Goal: Transaction & Acquisition: Download file/media

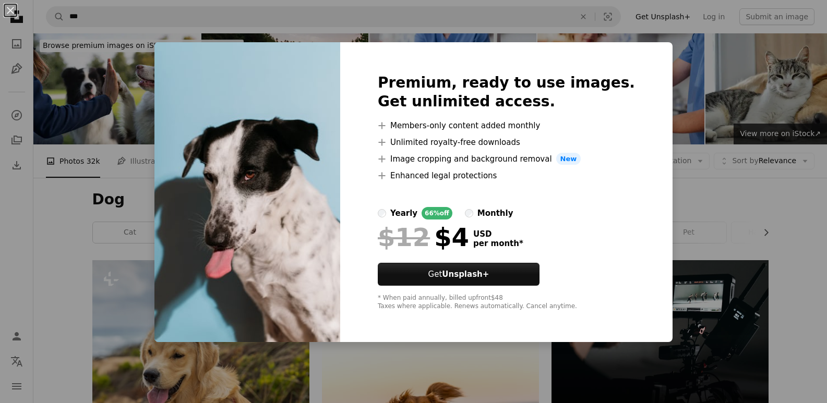
scroll to position [1774, 0]
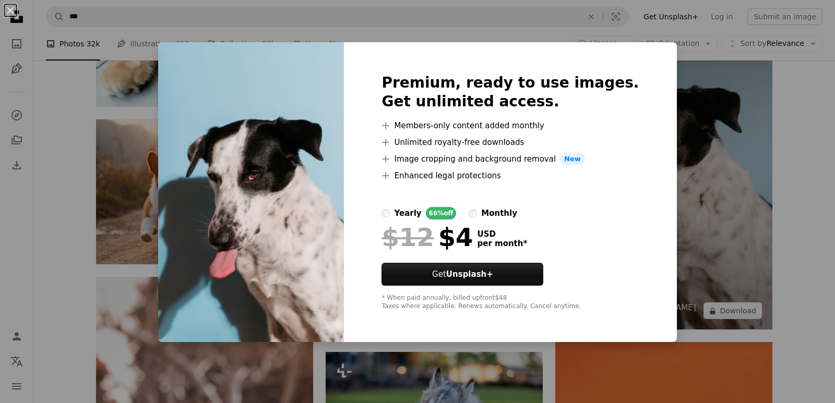
click at [705, 184] on div "An X shape Premium, ready to use images. Get unlimited access. A plus sign Memb…" at bounding box center [417, 201] width 835 height 403
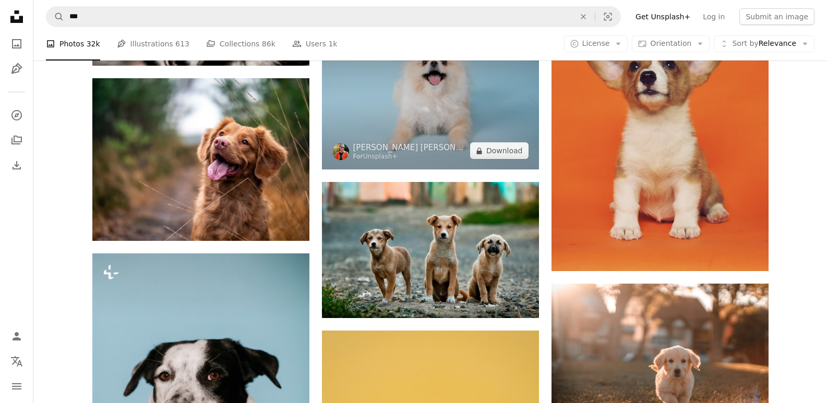
scroll to position [3599, 0]
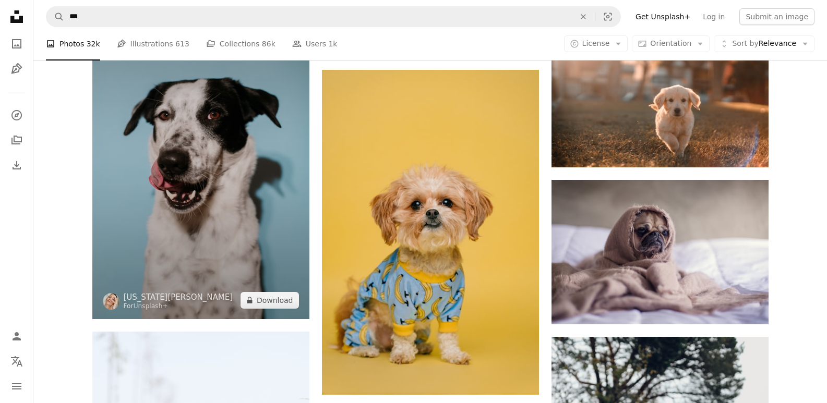
click at [278, 215] on img at bounding box center [200, 156] width 217 height 327
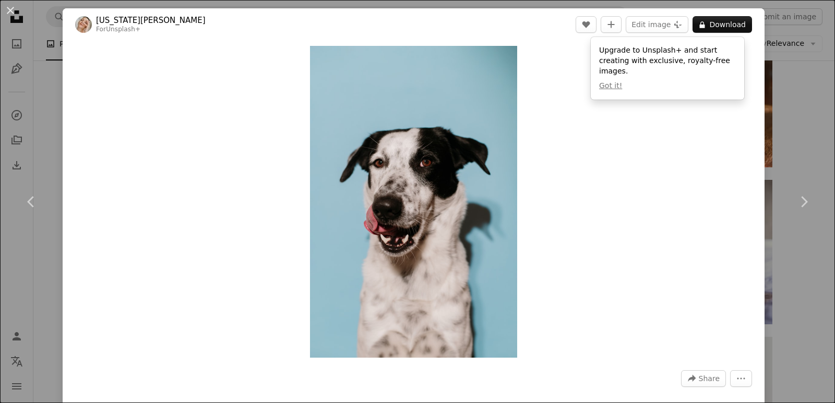
click at [779, 88] on div "An X shape Chevron left Chevron right [US_STATE][PERSON_NAME] For Unsplash+ A h…" at bounding box center [417, 201] width 835 height 403
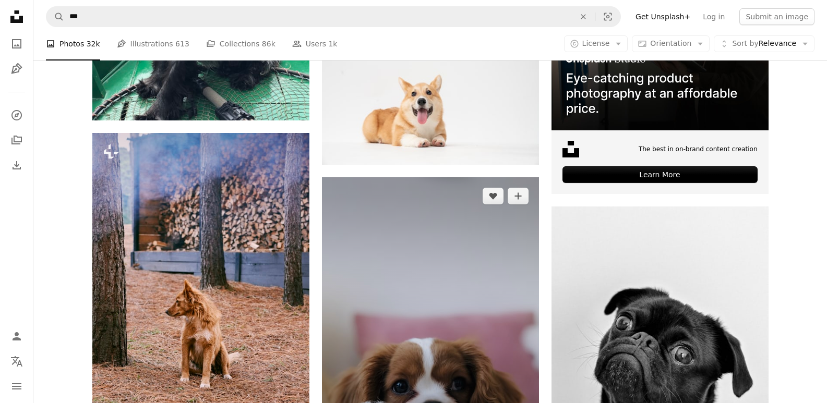
scroll to position [4747, 0]
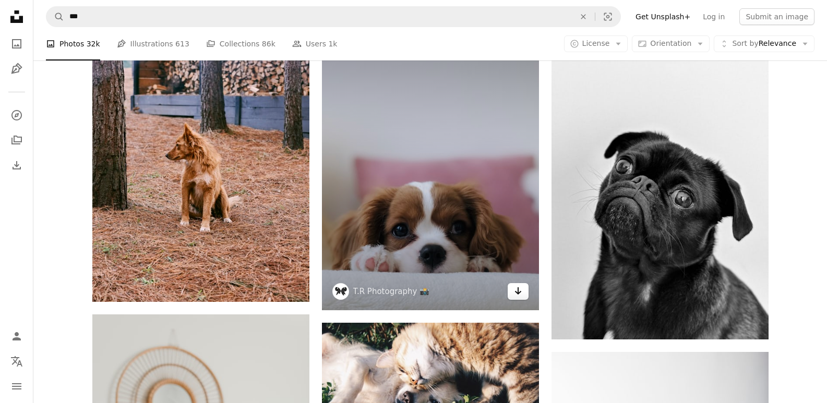
click at [519, 287] on icon "Arrow pointing down" at bounding box center [518, 291] width 8 height 13
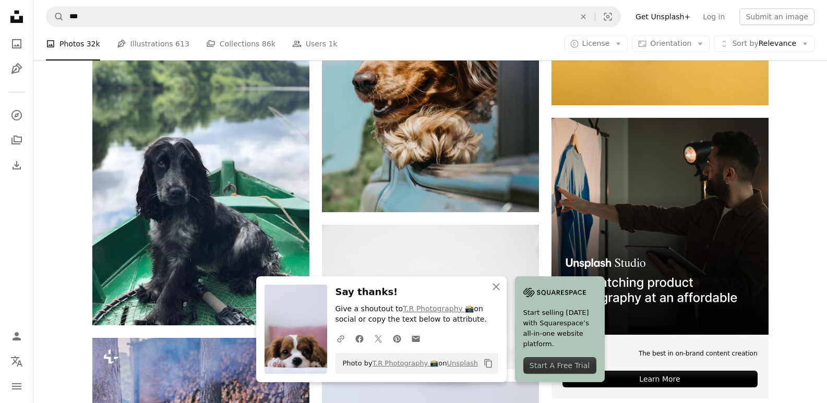
scroll to position [4382, 0]
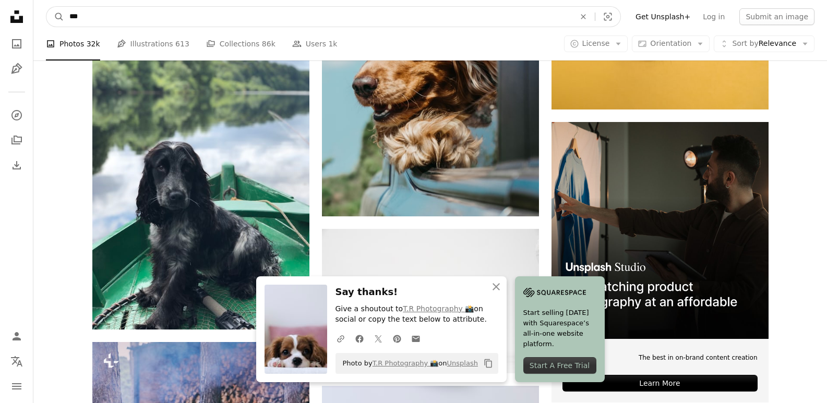
drag, startPoint x: 434, startPoint y: 15, endPoint x: 2, endPoint y: 90, distance: 438.5
type input "****"
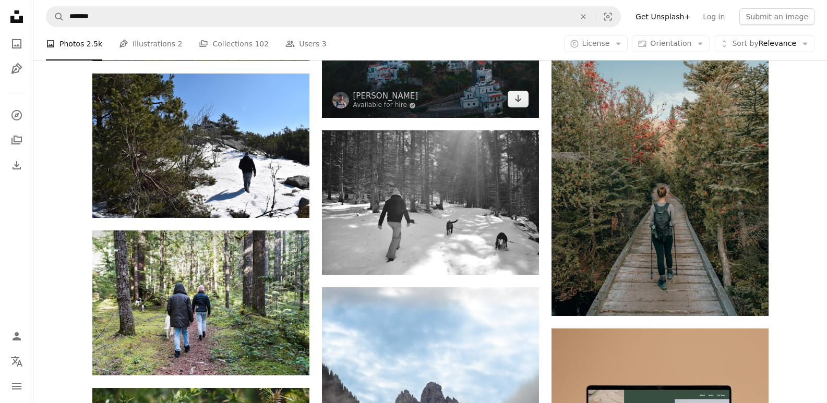
scroll to position [3182, 0]
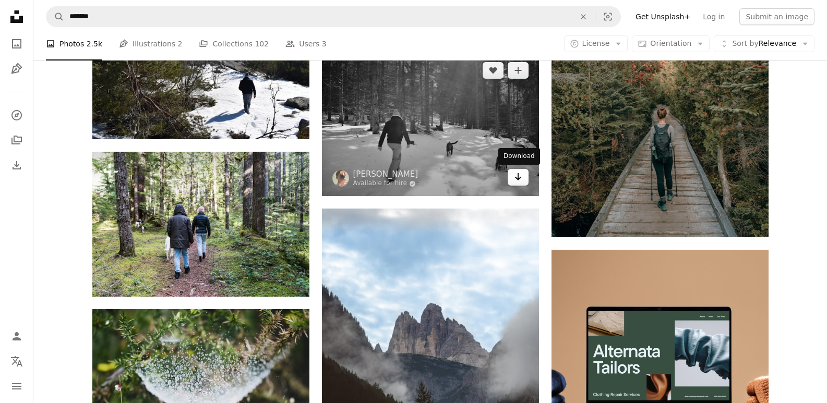
click at [520, 177] on icon "Download" at bounding box center [517, 176] width 7 height 7
